Goal: Transaction & Acquisition: Purchase product/service

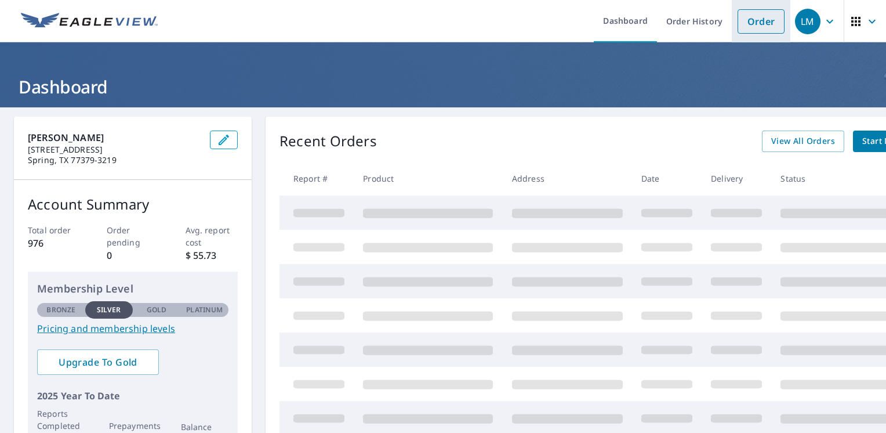
click at [749, 23] on link "Order" at bounding box center [761, 21] width 47 height 24
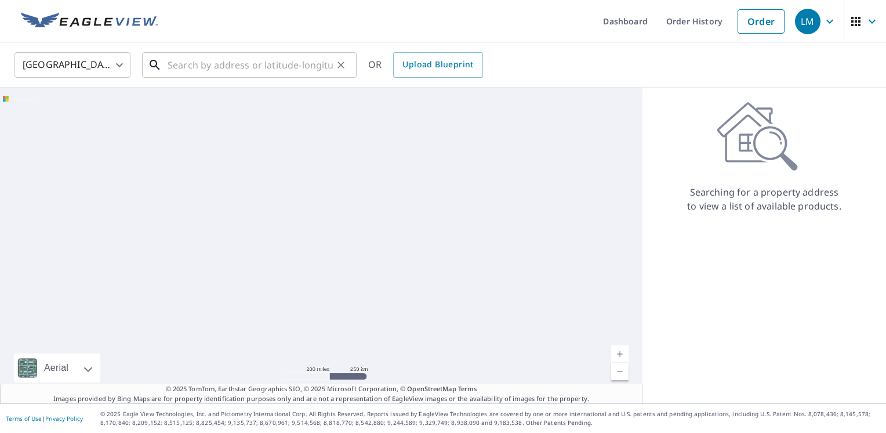
click at [274, 71] on input "text" at bounding box center [250, 65] width 165 height 32
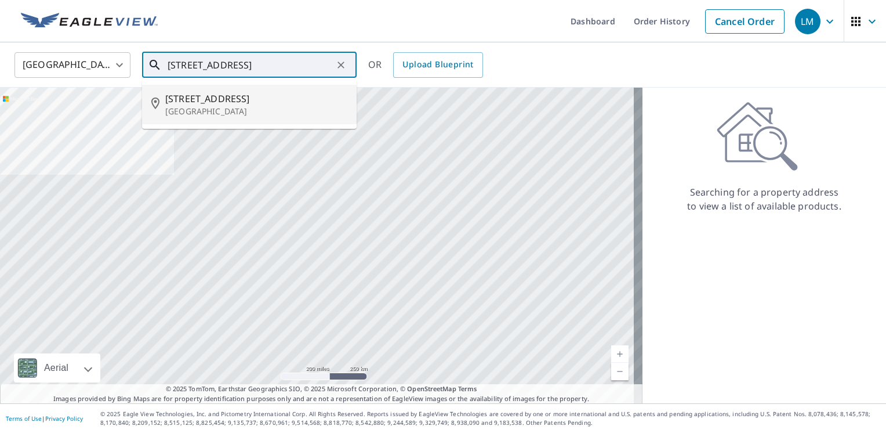
click at [233, 101] on span "[STREET_ADDRESS]" at bounding box center [256, 99] width 182 height 14
type input "[STREET_ADDRESS]"
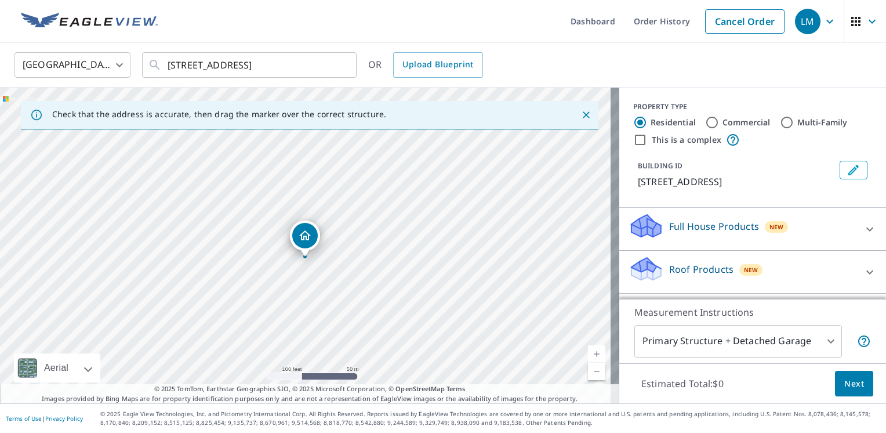
drag, startPoint x: 276, startPoint y: 208, endPoint x: 356, endPoint y: 259, distance: 94.8
click at [356, 259] on div "[STREET_ADDRESS]" at bounding box center [309, 246] width 619 height 316
click at [863, 268] on icon at bounding box center [870, 272] width 14 height 14
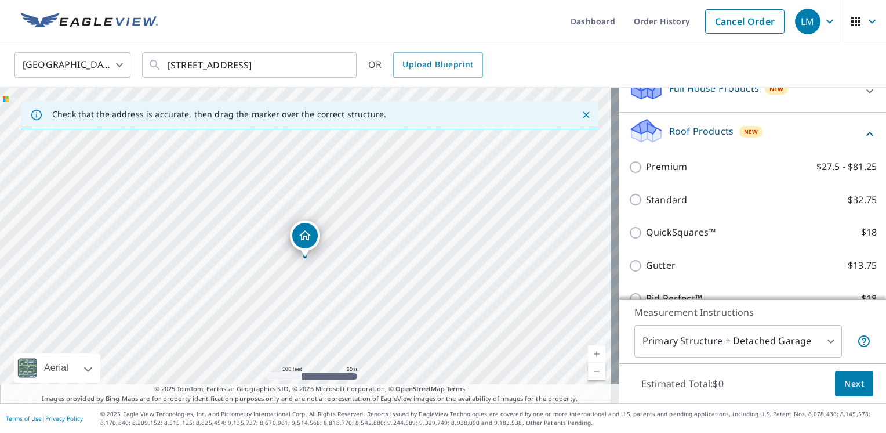
scroll to position [174, 0]
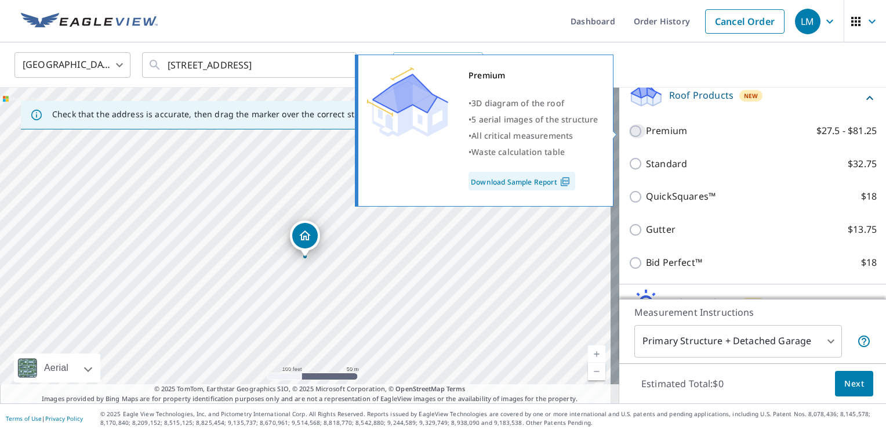
click at [629, 129] on input "Premium $27.5 - $81.25" at bounding box center [637, 131] width 17 height 14
checkbox input "true"
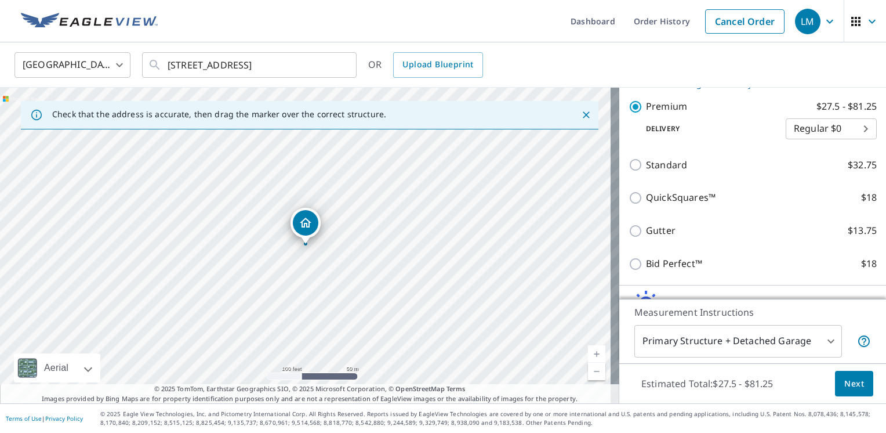
scroll to position [232, 0]
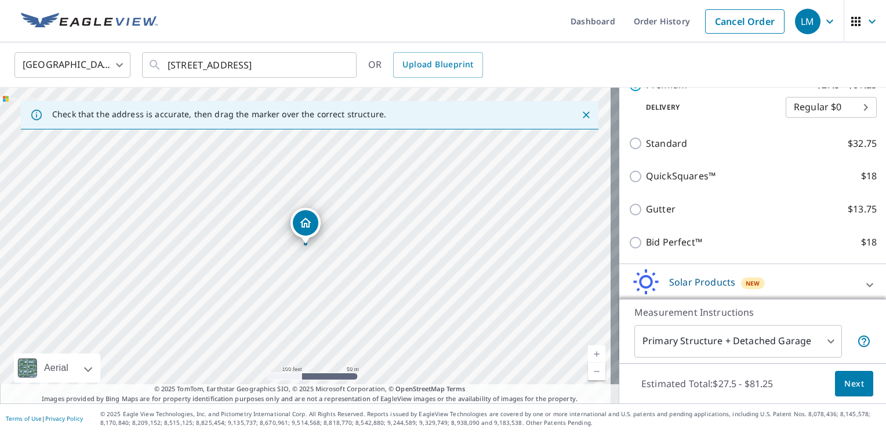
click at [849, 383] on span "Next" at bounding box center [855, 383] width 20 height 15
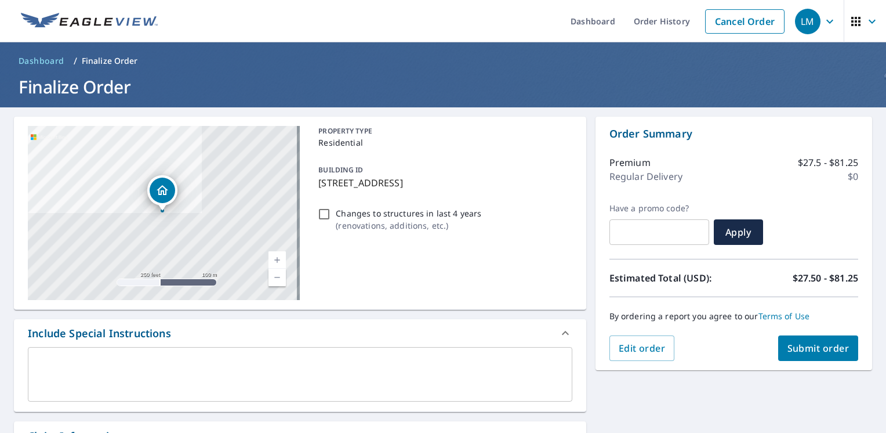
click at [824, 351] on span "Submit order" at bounding box center [819, 348] width 62 height 13
